Goal: Task Accomplishment & Management: Complete application form

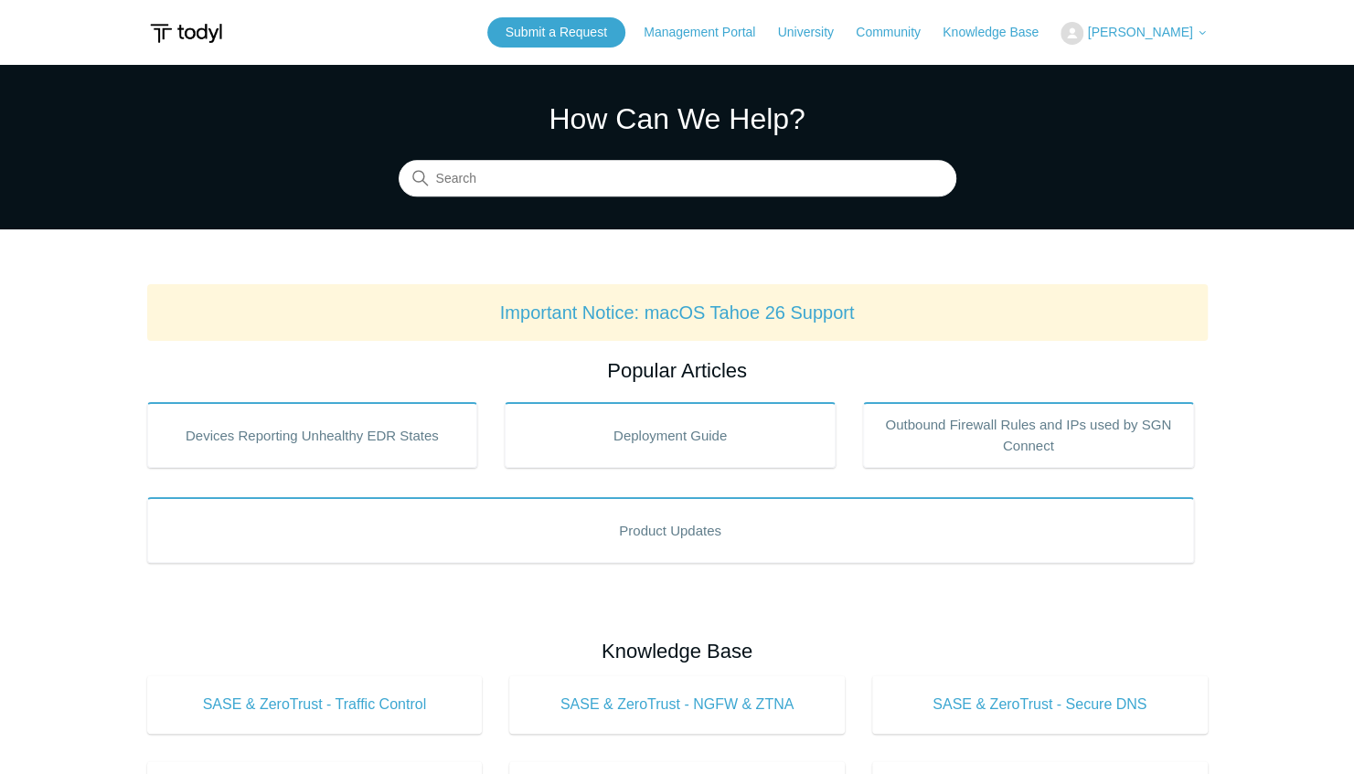
click at [1126, 36] on span "[PERSON_NAME]" at bounding box center [1139, 32] width 105 height 15
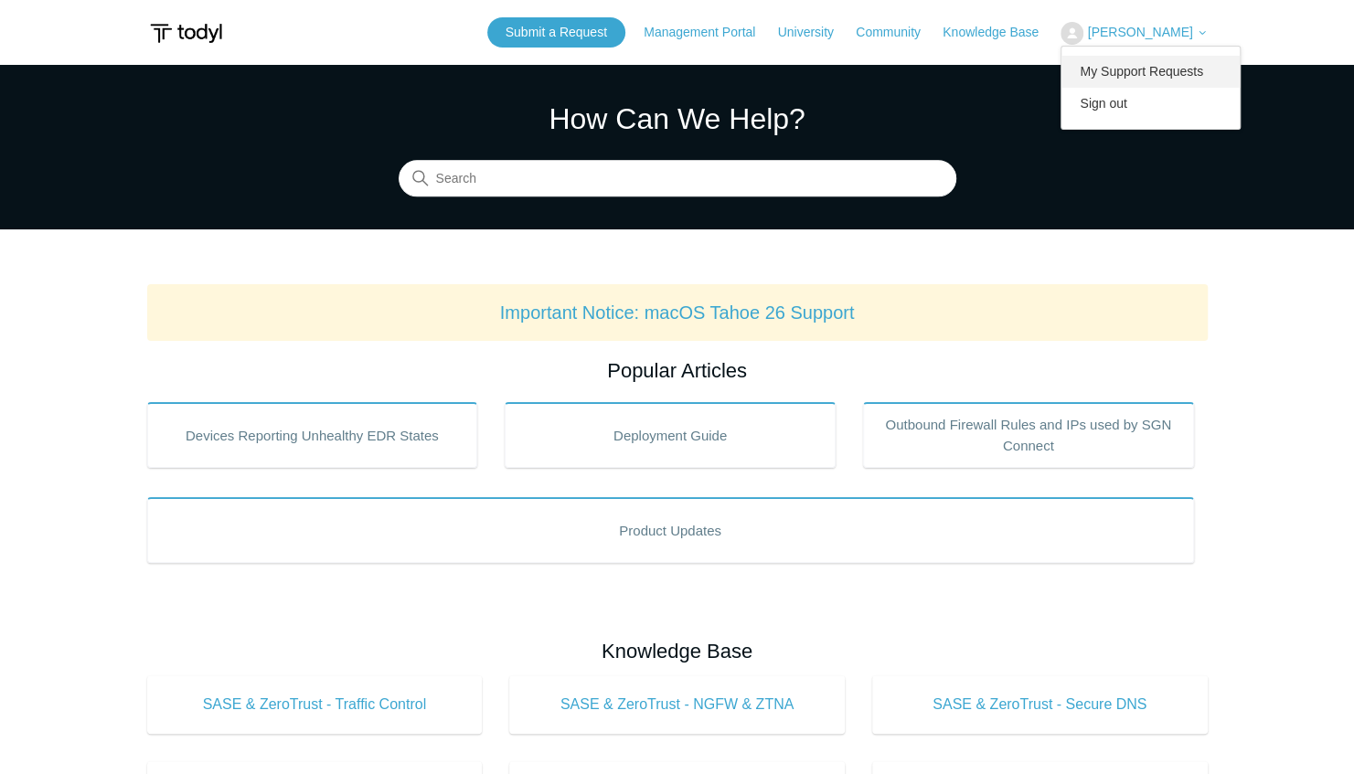
click at [1169, 71] on link "My Support Requests" at bounding box center [1150, 72] width 178 height 32
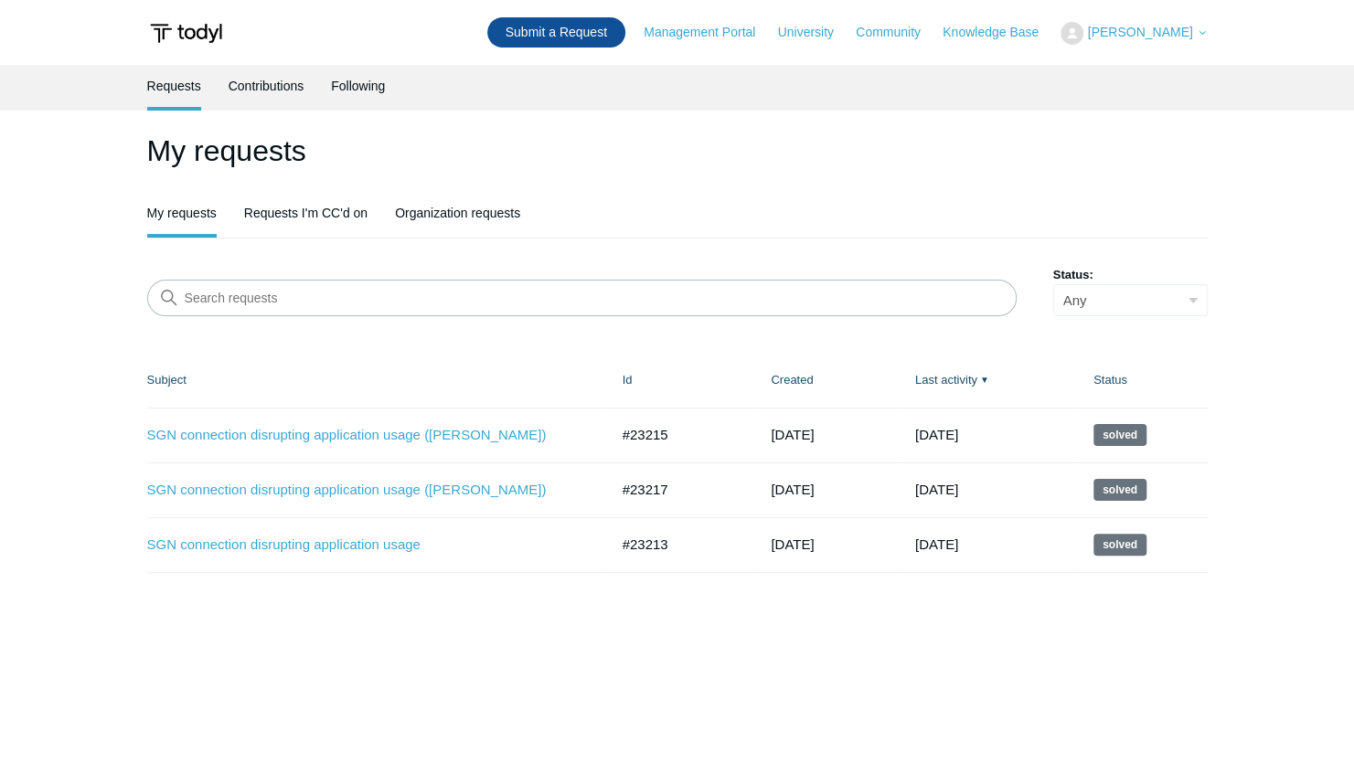
click at [572, 44] on link "Submit a Request" at bounding box center [556, 32] width 138 height 30
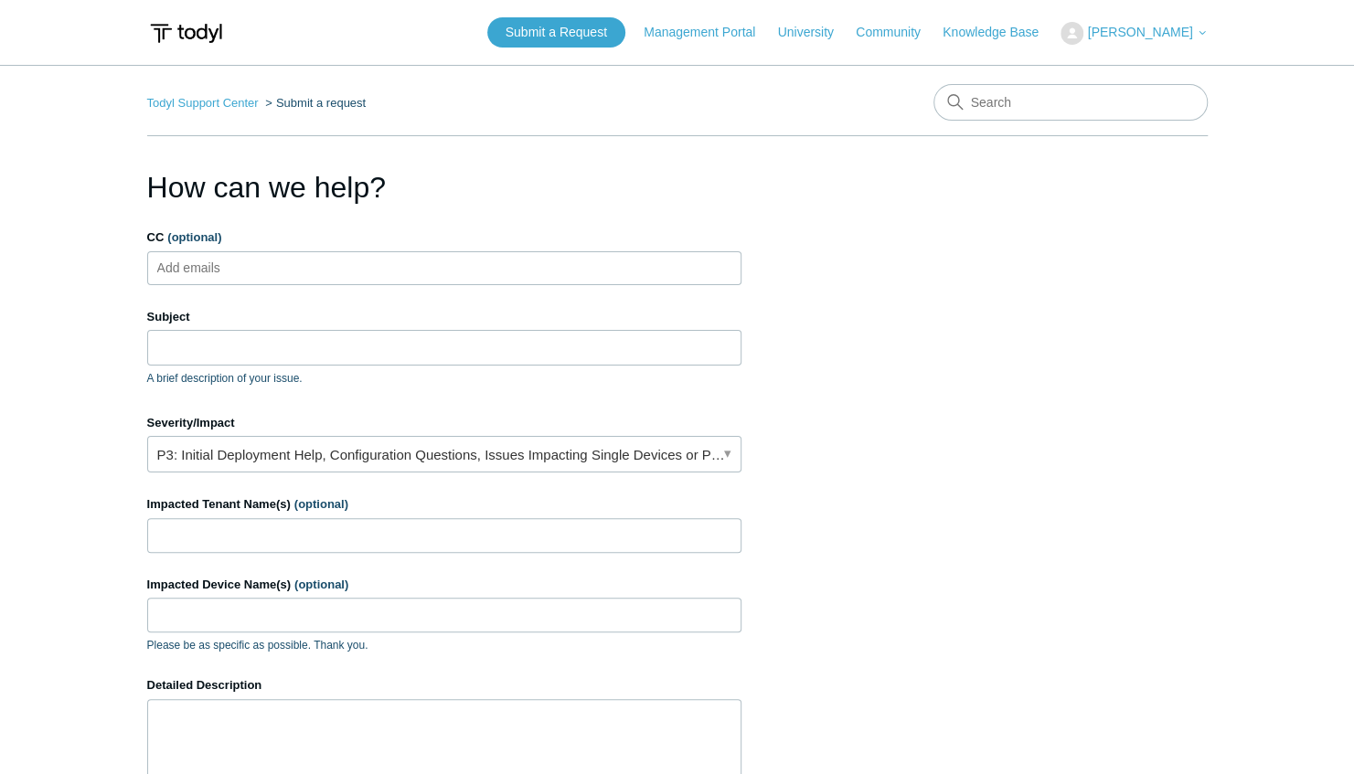
drag, startPoint x: 402, startPoint y: 325, endPoint x: 399, endPoint y: 351, distance: 25.7
click at [399, 351] on div "Subject A brief description of your issue." at bounding box center [444, 347] width 594 height 79
click at [399, 351] on input "Subject" at bounding box center [444, 347] width 594 height 35
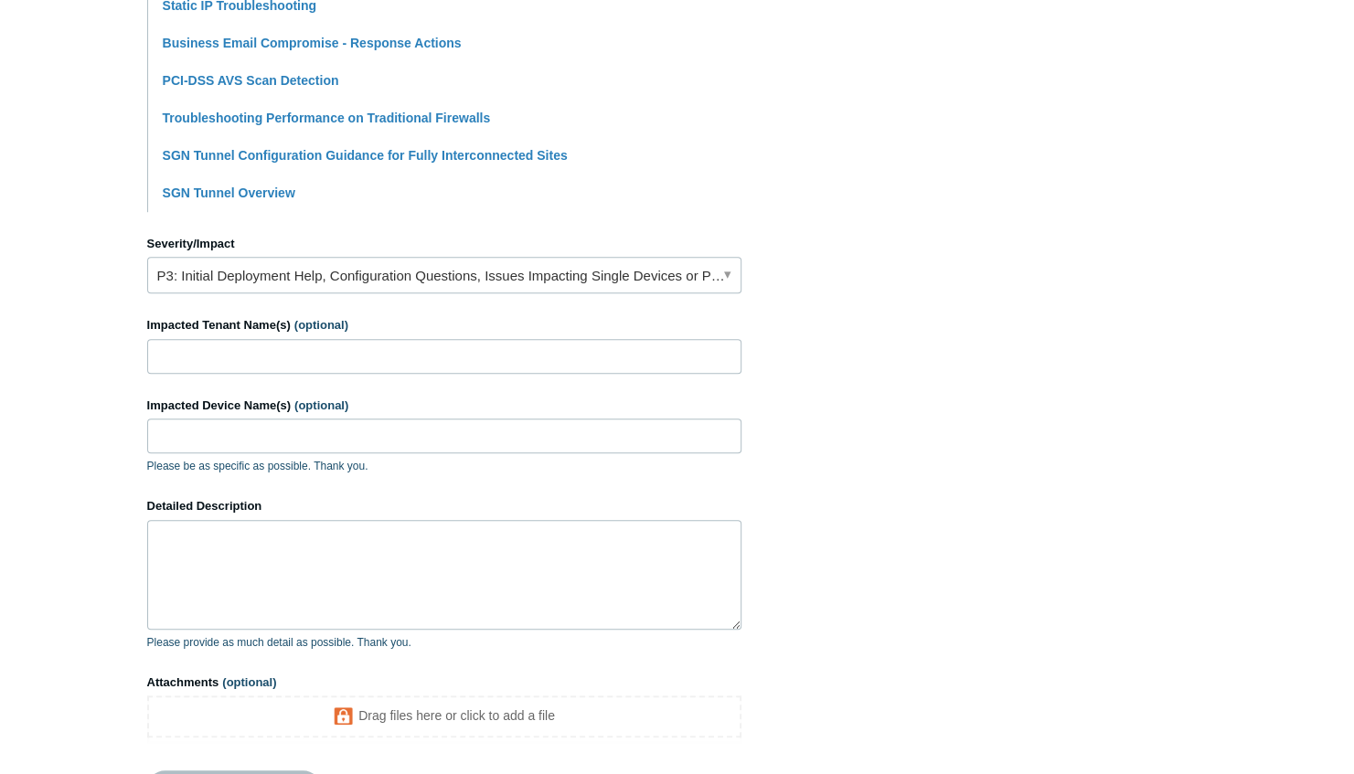
scroll to position [624, 0]
type input "Client Network Speed impacted"
click at [720, 265] on link "P3: Initial Deployment Help, Configuration Questions, Issues Impacting Single D…" at bounding box center [444, 274] width 594 height 37
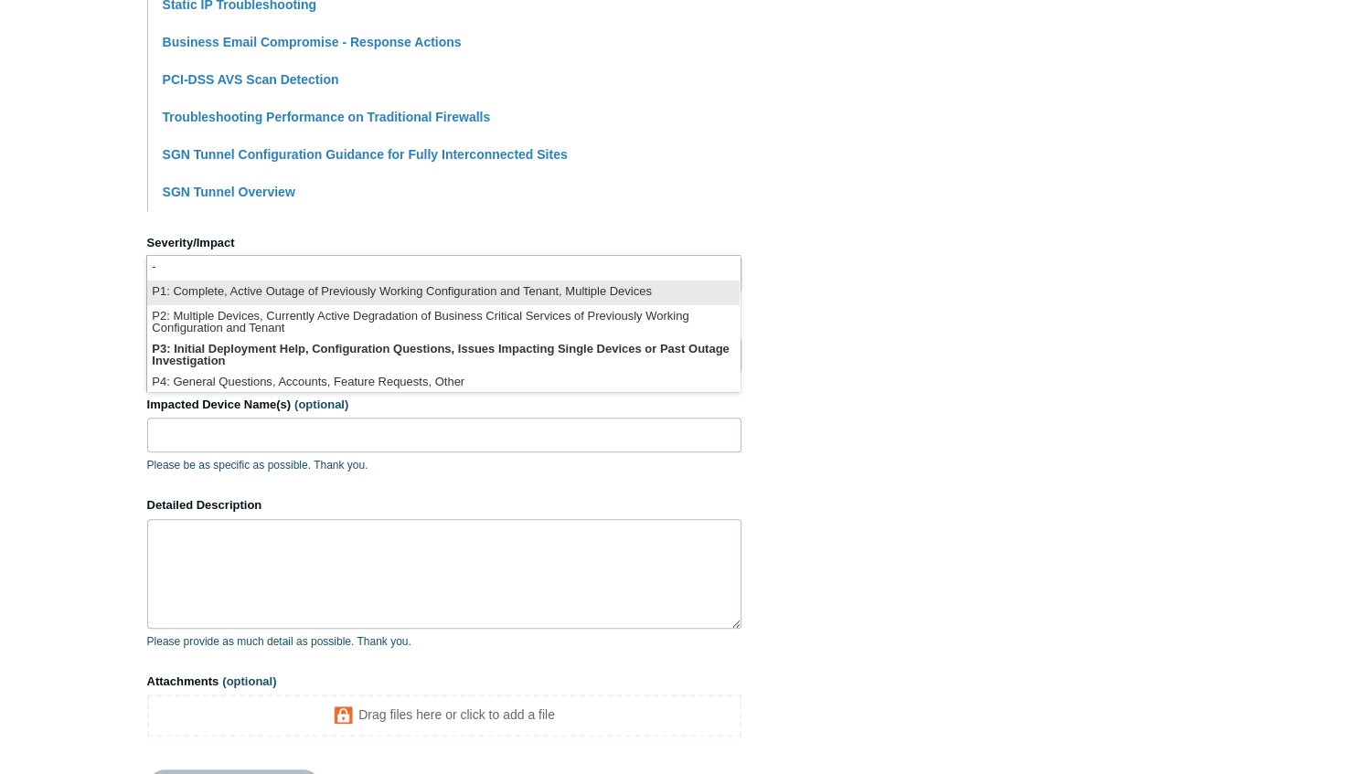
click at [671, 285] on li "P1: Complete, Active Outage of Previously Working Configuration and Tenant, Mul…" at bounding box center [443, 293] width 592 height 25
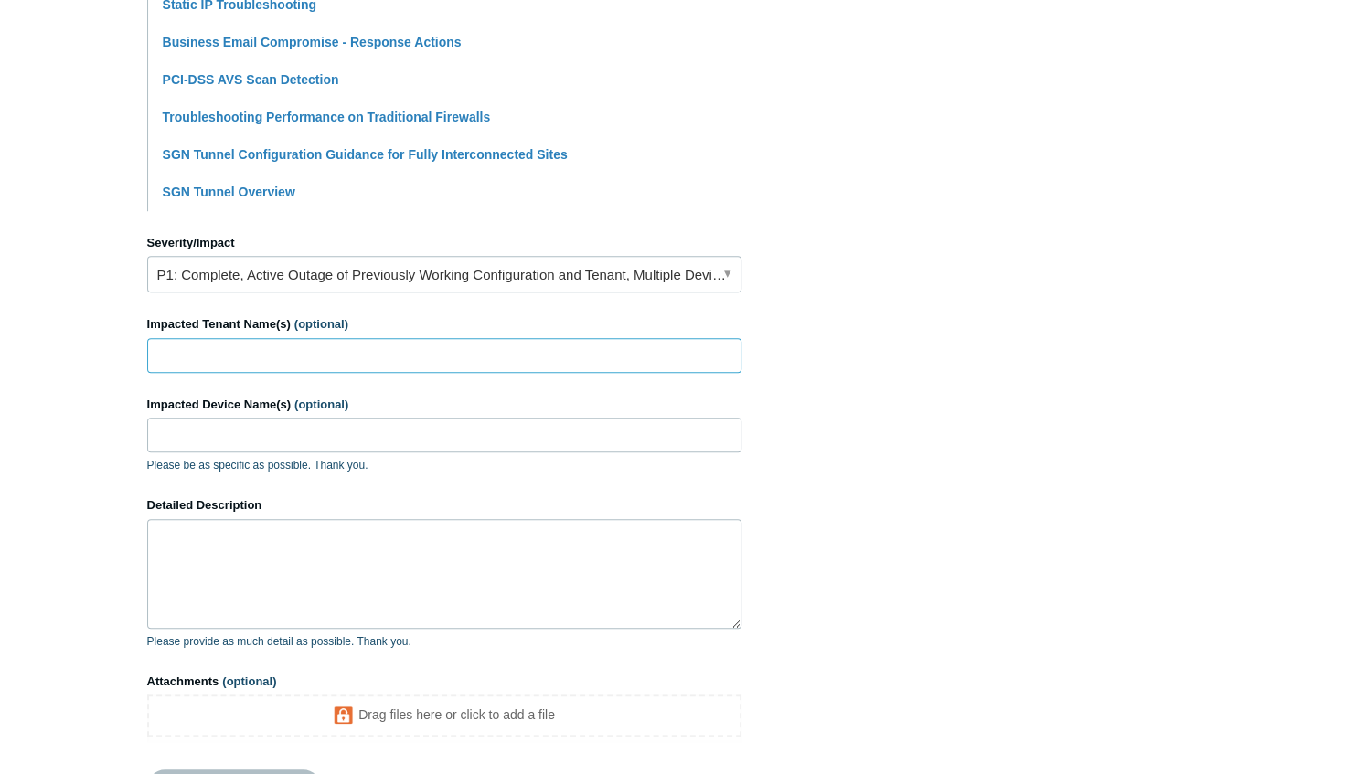
click at [625, 349] on input "Impacted Tenant Name(s) (optional)" at bounding box center [444, 355] width 594 height 35
type input "National Landing BID"
click at [452, 435] on input "Impacted Device Name(s) (optional)" at bounding box center [444, 435] width 594 height 35
type input "All devices"
click at [278, 546] on textarea "Detailed Description" at bounding box center [444, 574] width 594 height 110
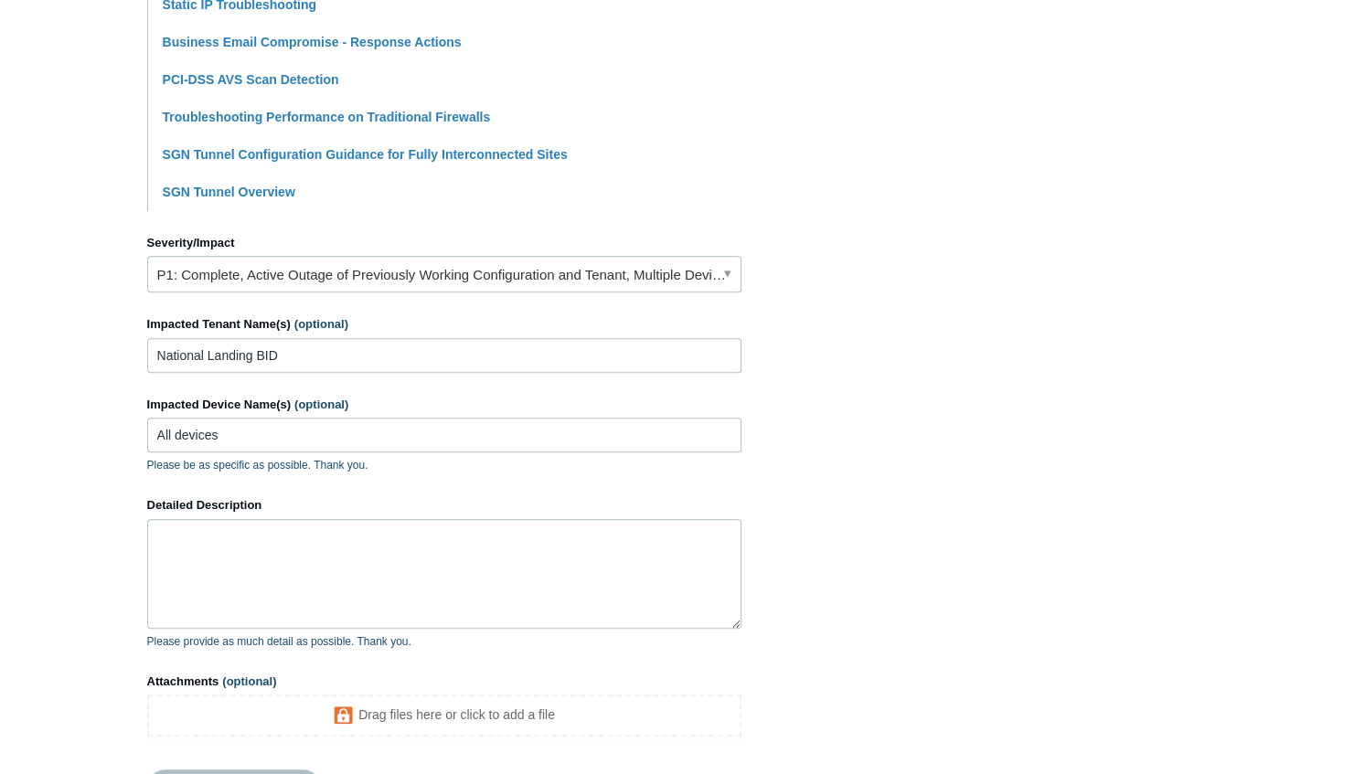
drag, startPoint x: 484, startPoint y: 694, endPoint x: 895, endPoint y: 692, distance: 411.4
click at [895, 692] on section "How can we help? CC (optional) Add emails Subject Client Network Speed impacted…" at bounding box center [677, 184] width 1060 height 1286
click at [351, 608] on textarea "Detailed Description" at bounding box center [444, 574] width 594 height 110
paste textarea "C"
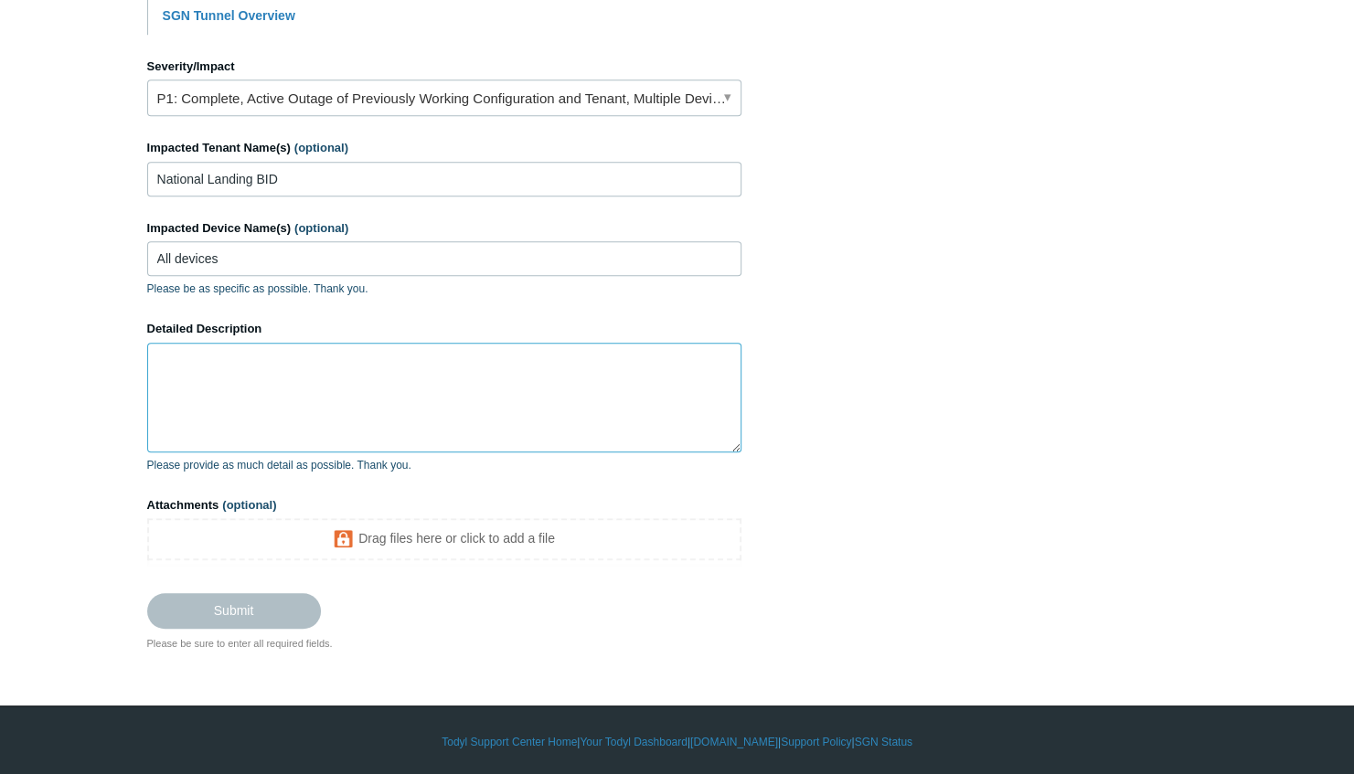
click at [479, 395] on textarea "Detailed Description" at bounding box center [444, 398] width 594 height 110
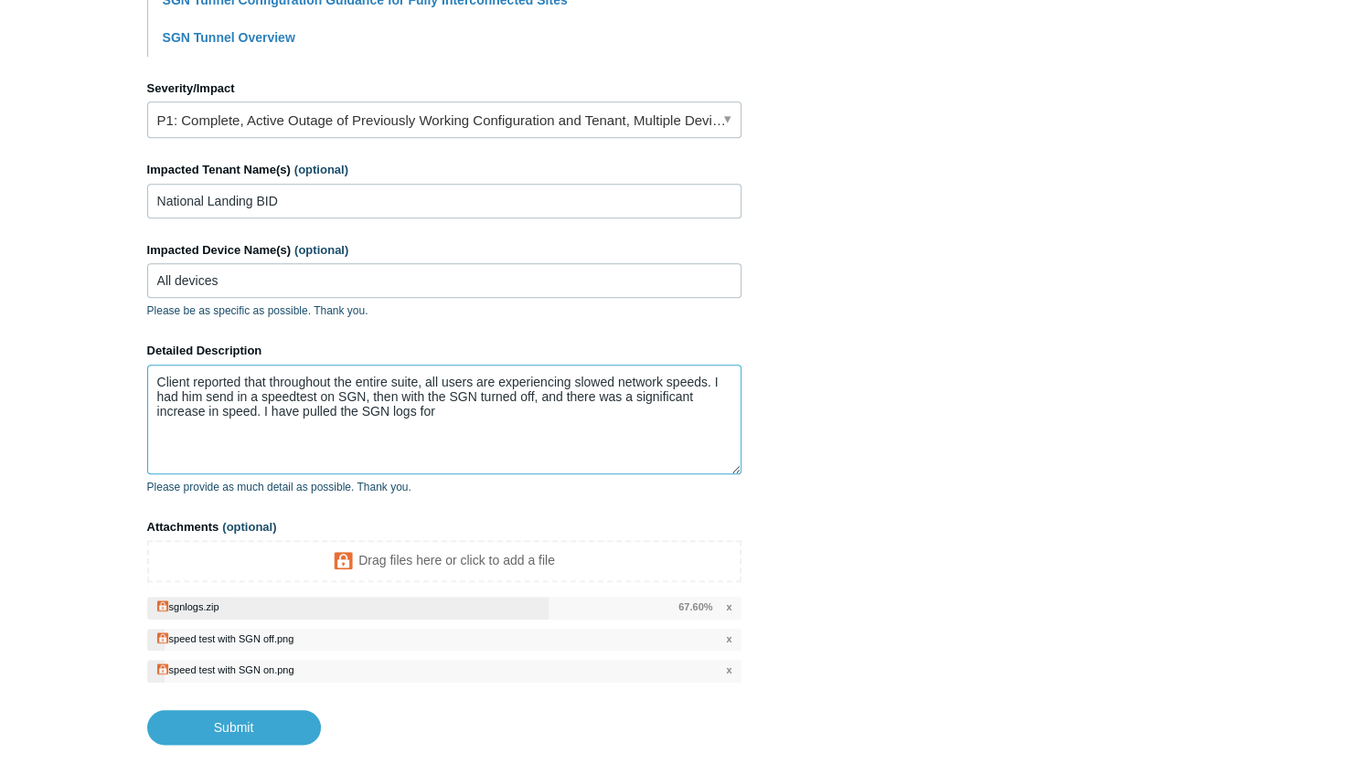
click at [459, 410] on textarea "Client reported that throughout the entire suite, all users are experiencing sl…" at bounding box center [444, 420] width 594 height 110
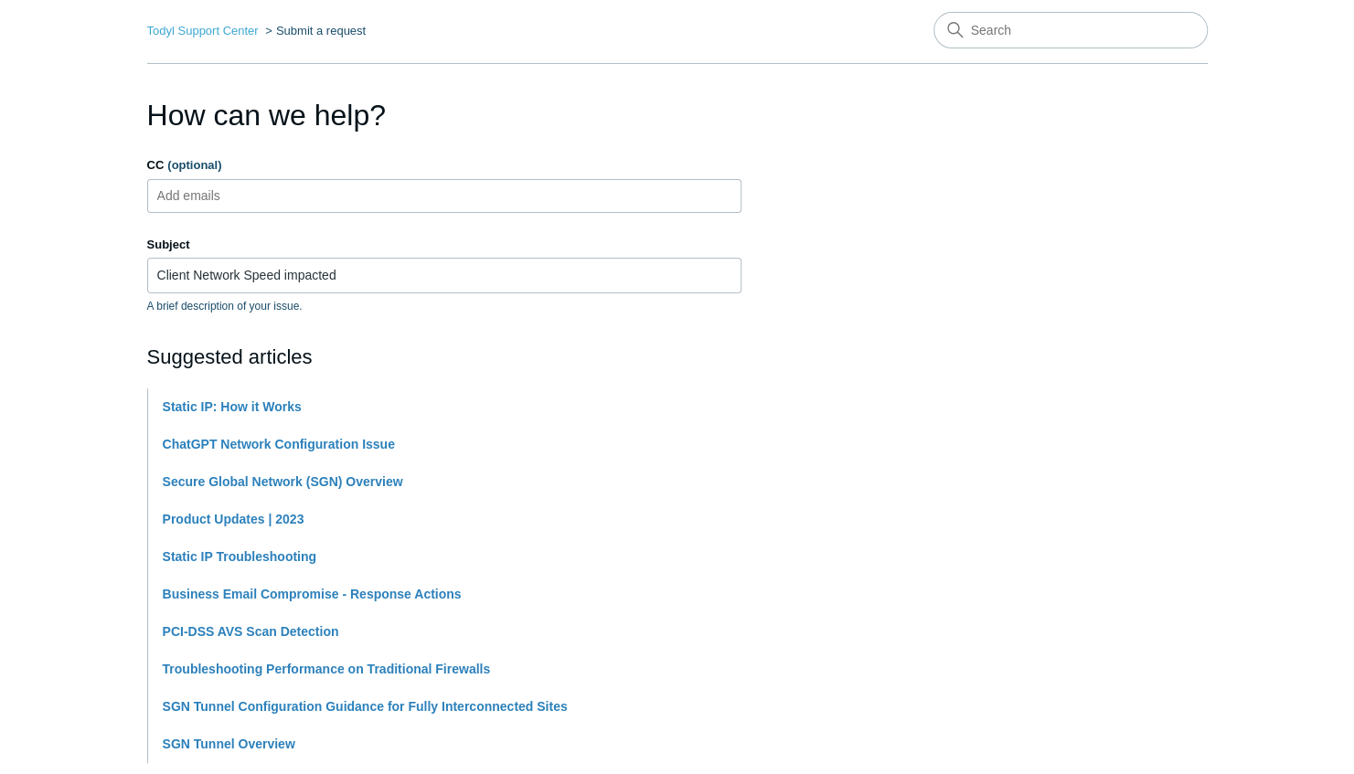
scroll to position [57, 0]
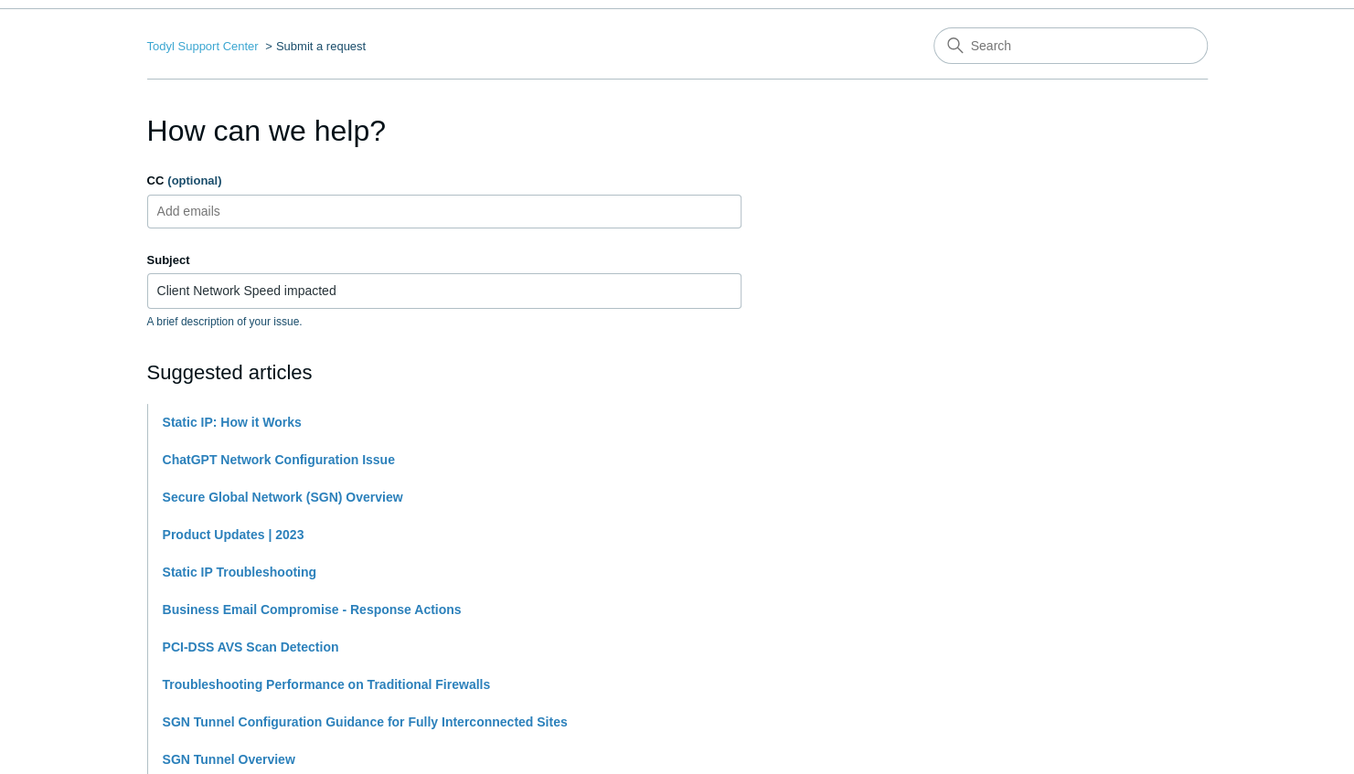
type textarea "Client reported that throughout the entire suite, all users are experiencing sl…"
click at [538, 212] on ul "Add emails" at bounding box center [444, 212] width 594 height 34
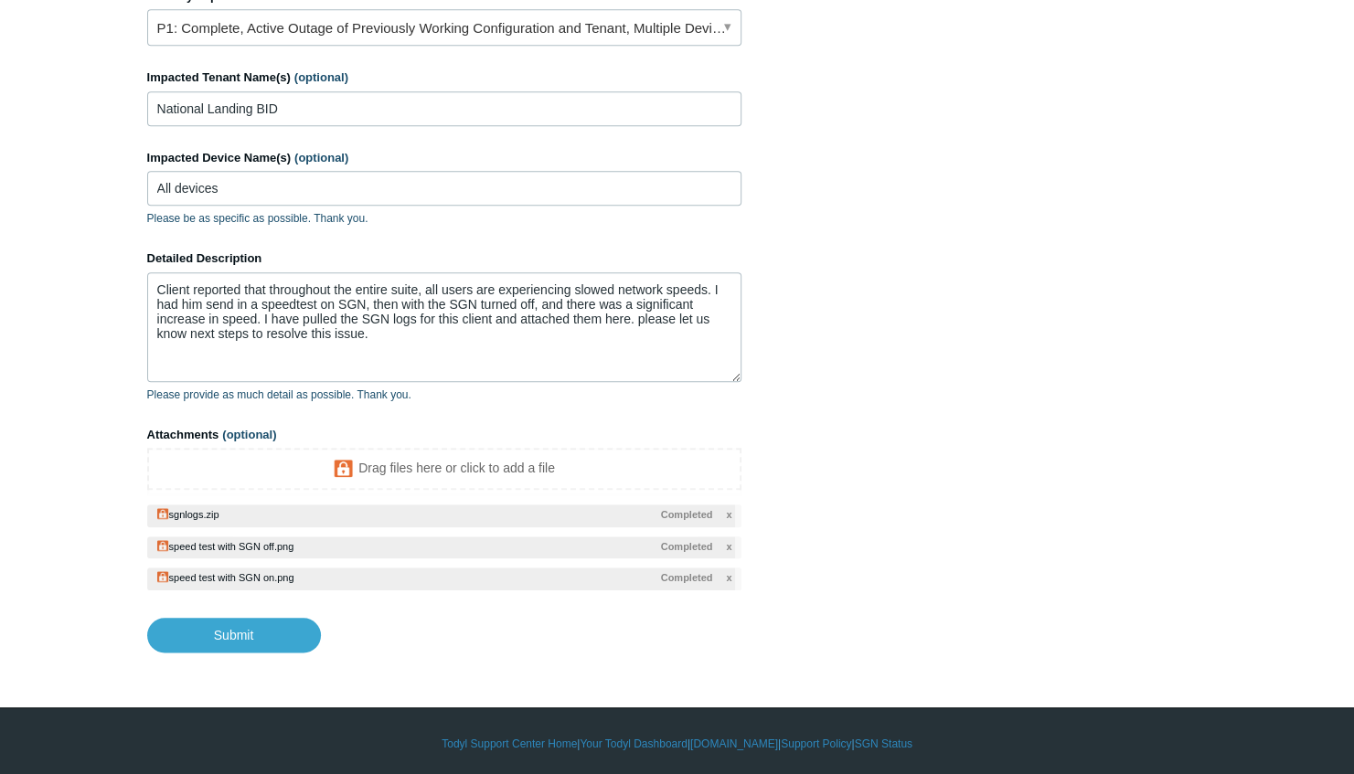
scroll to position [874, 0]
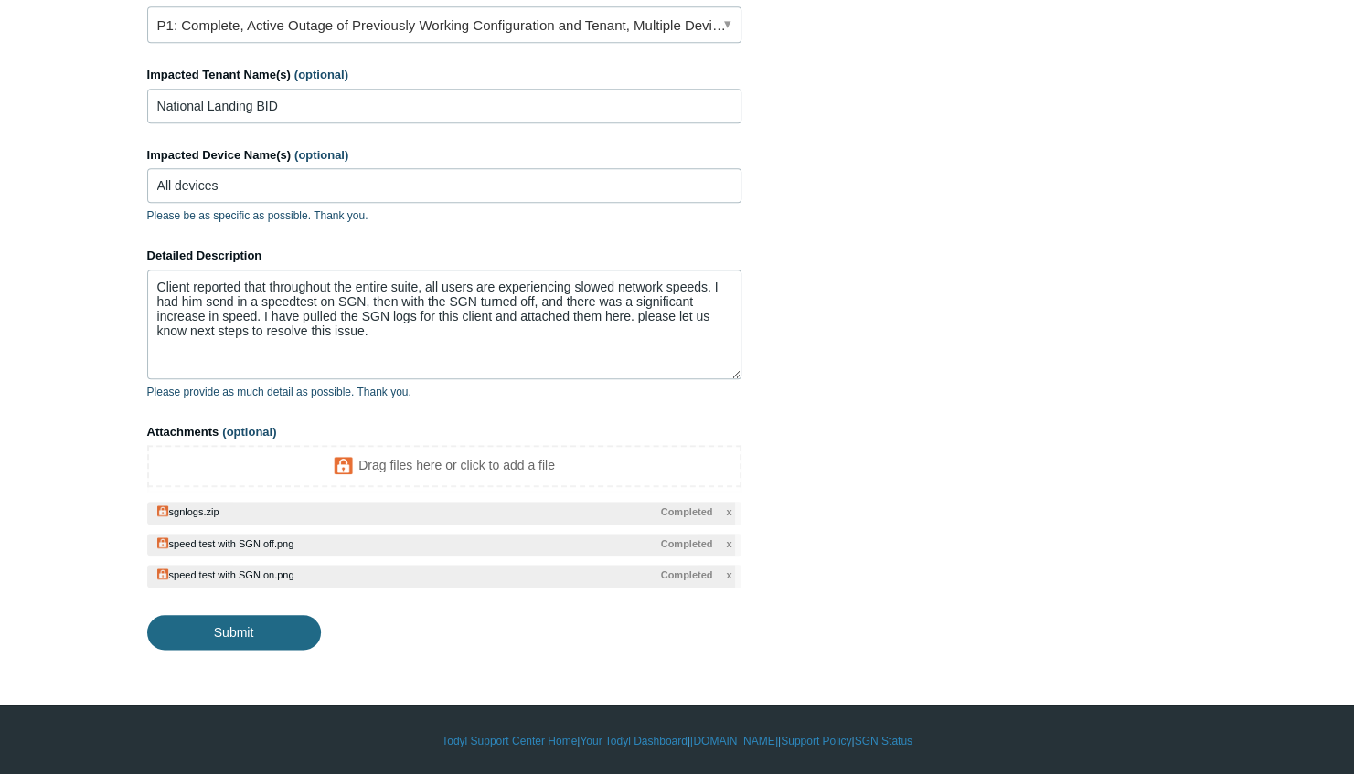
type input "[EMAIL_ADDRESS][DOMAIN_NAME]"
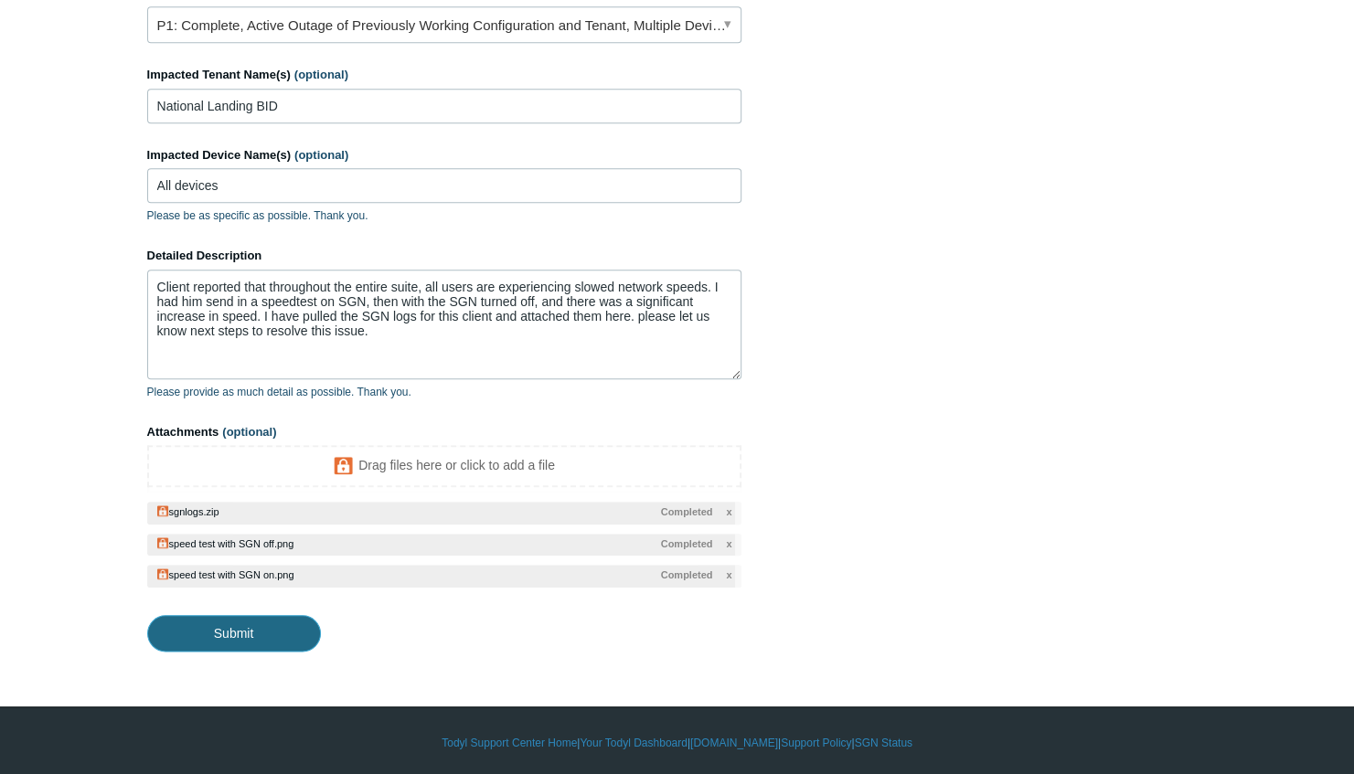
click at [279, 623] on input "Submit" at bounding box center [234, 633] width 174 height 37
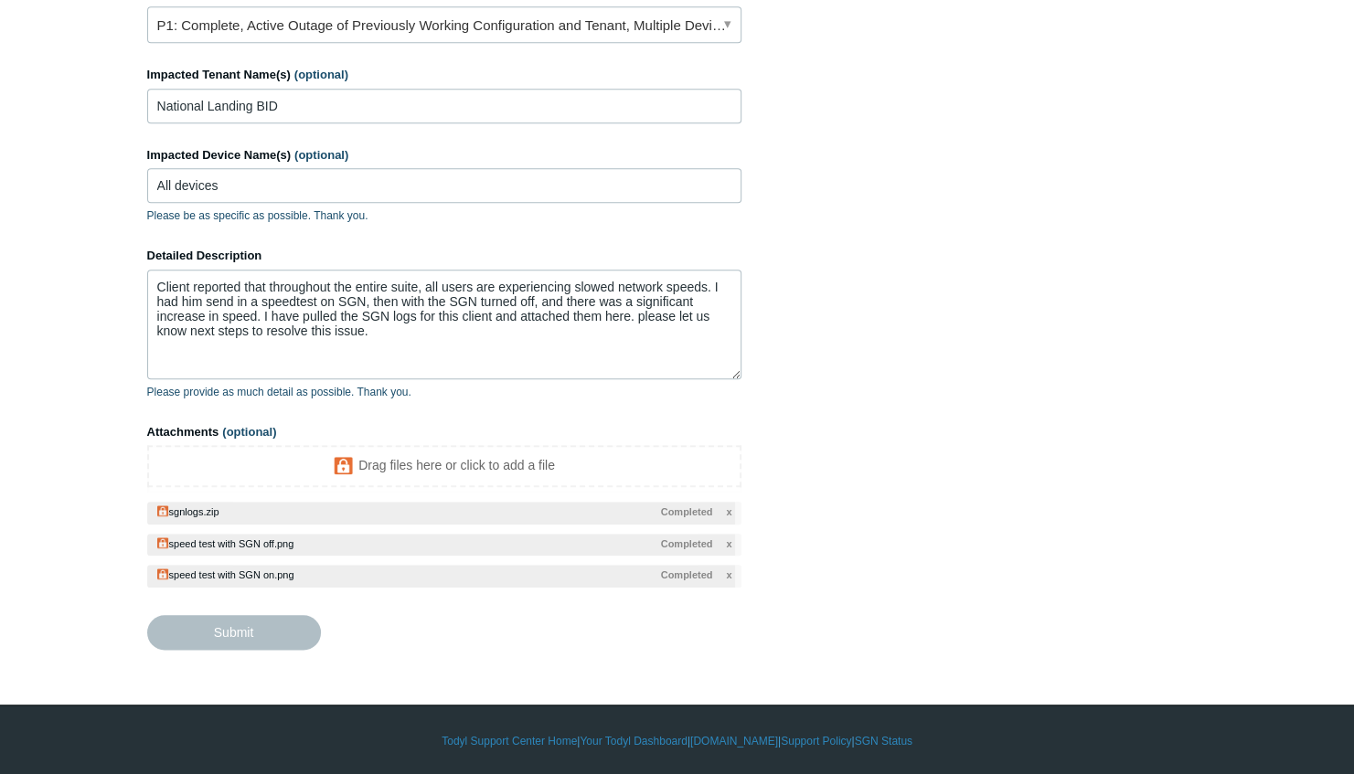
type textarea "Client reported that throughout the entire suite, all users are experiencing sl…"
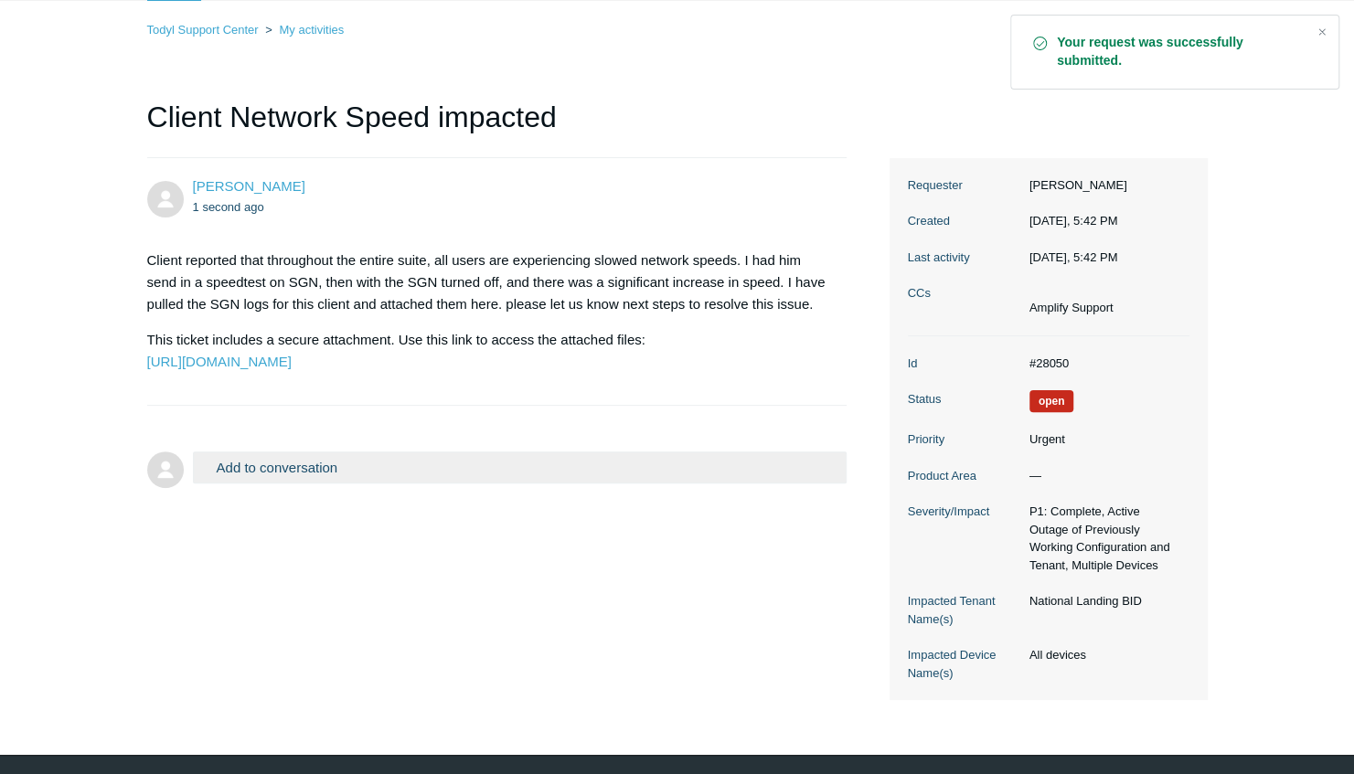
scroll to position [108, 0]
